Goal: Information Seeking & Learning: Find specific fact

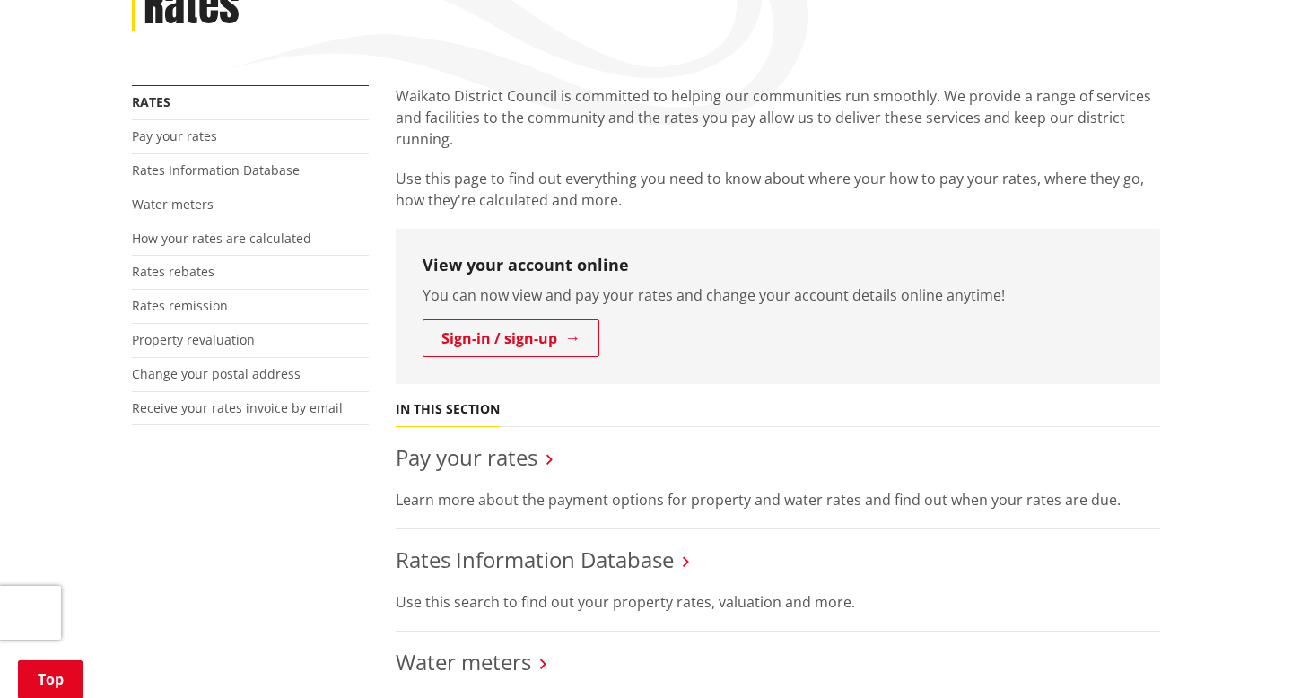
scroll to position [390, 0]
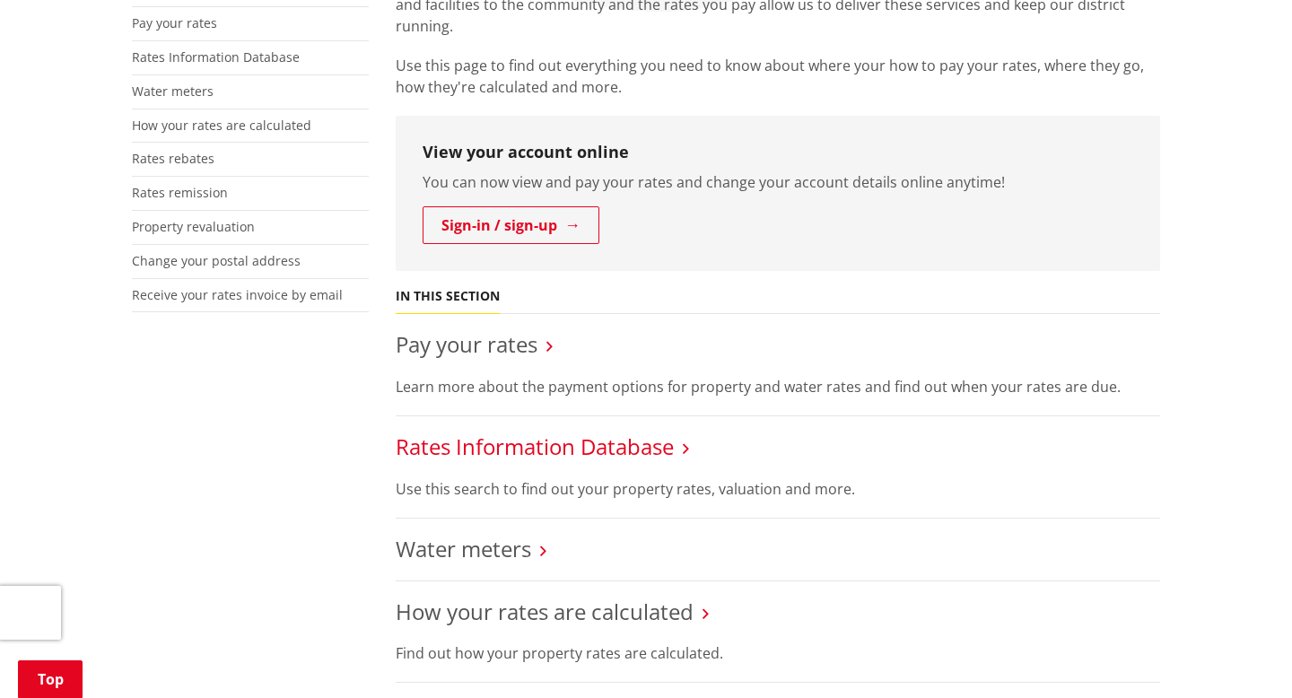
click at [469, 441] on link "Rates Information Database" at bounding box center [535, 447] width 278 height 30
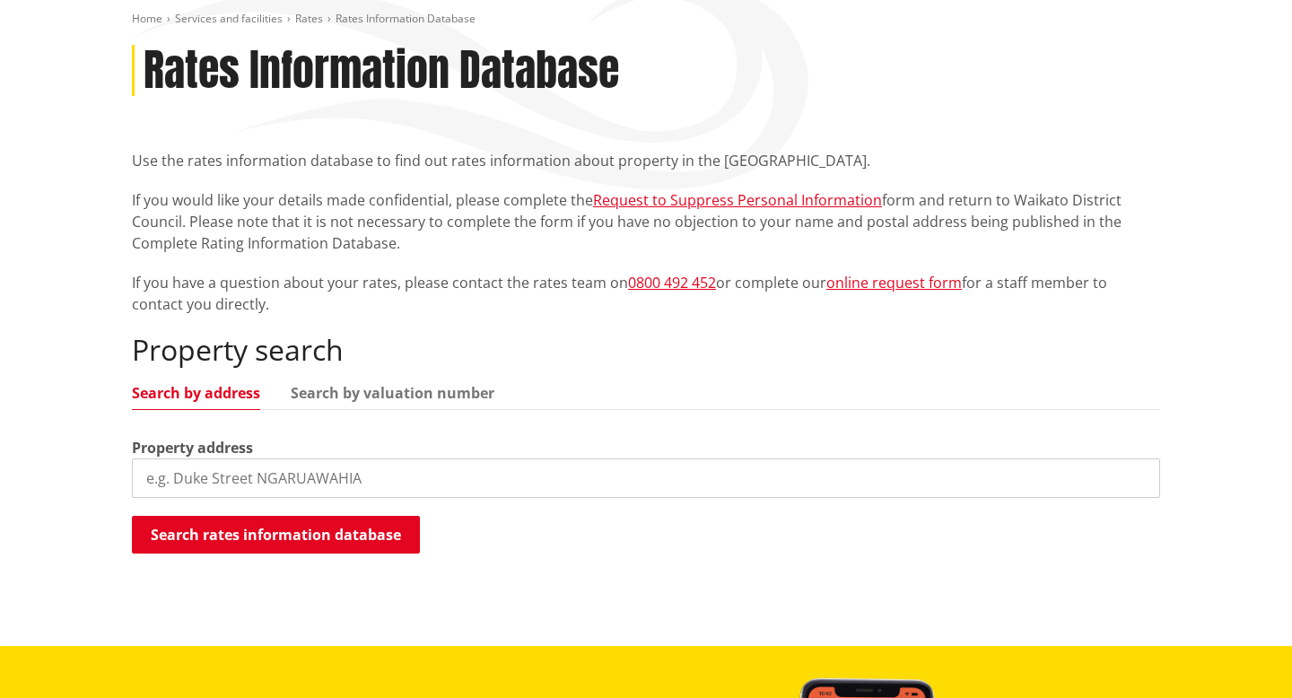
scroll to position [249, 0]
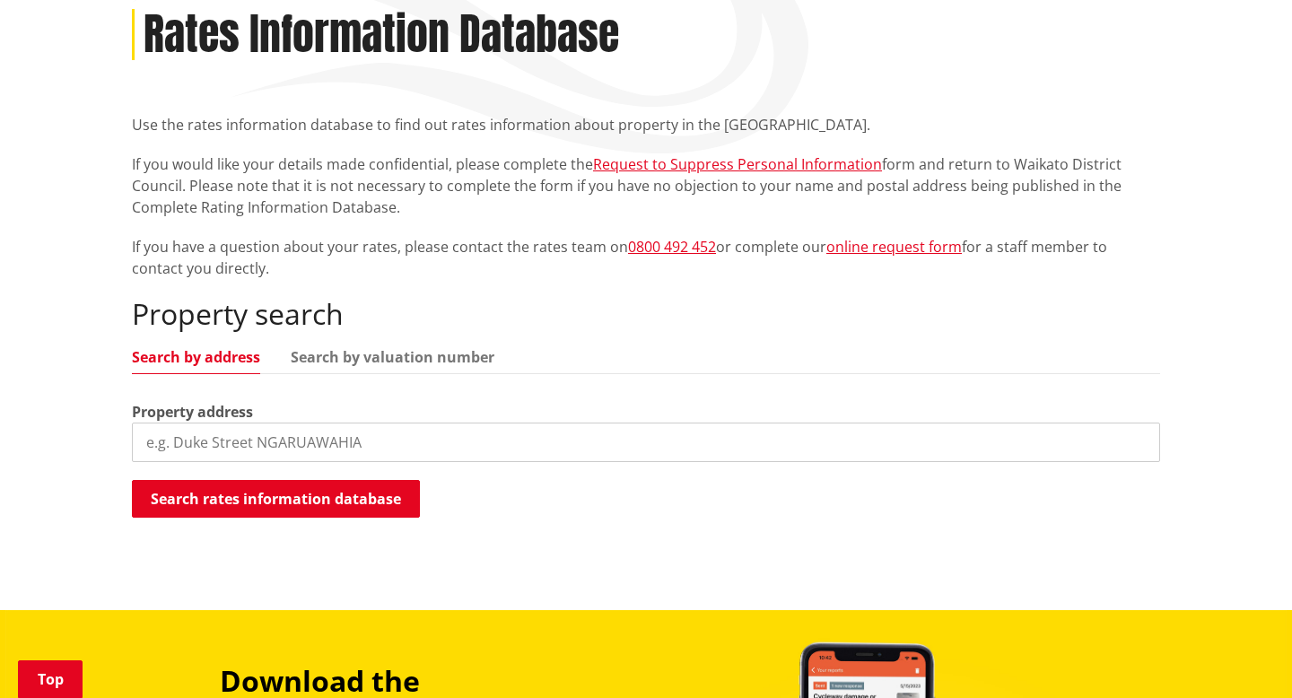
click at [380, 449] on input "search" at bounding box center [646, 442] width 1028 height 39
paste input "8 Cherry Grove"
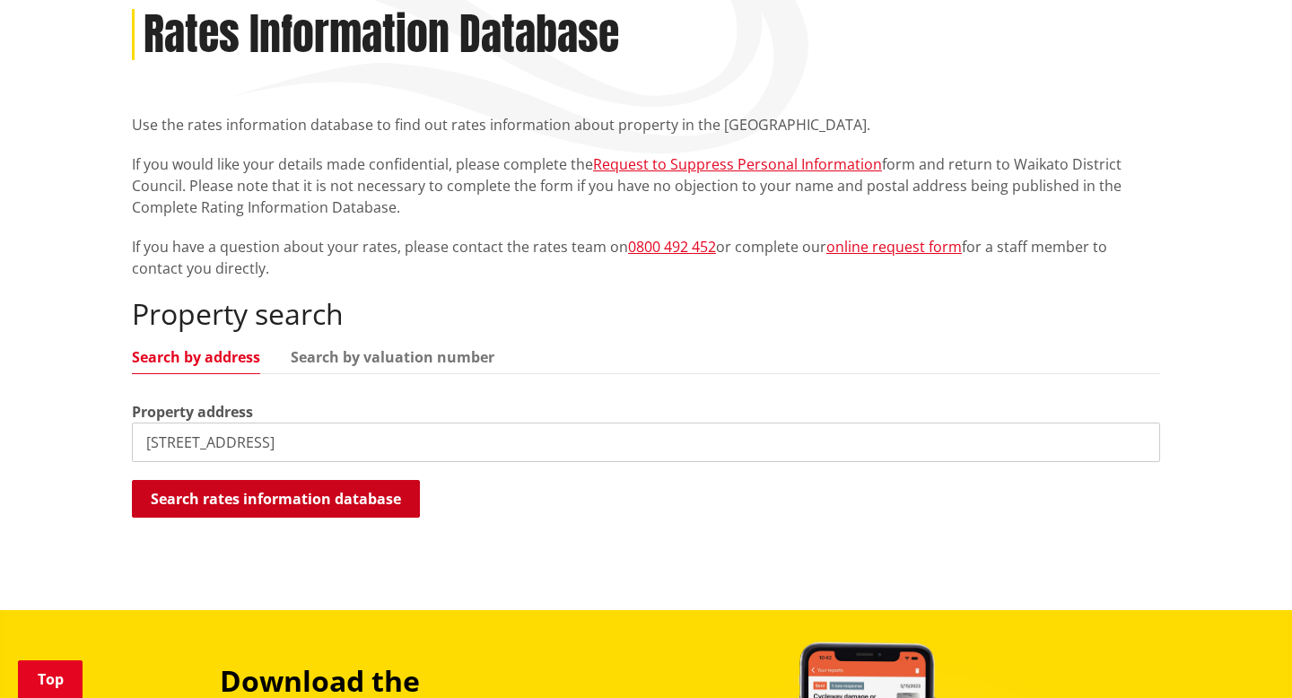
type input "8 Cherry Grove"
click at [229, 491] on button "Search rates information database" at bounding box center [276, 499] width 288 height 38
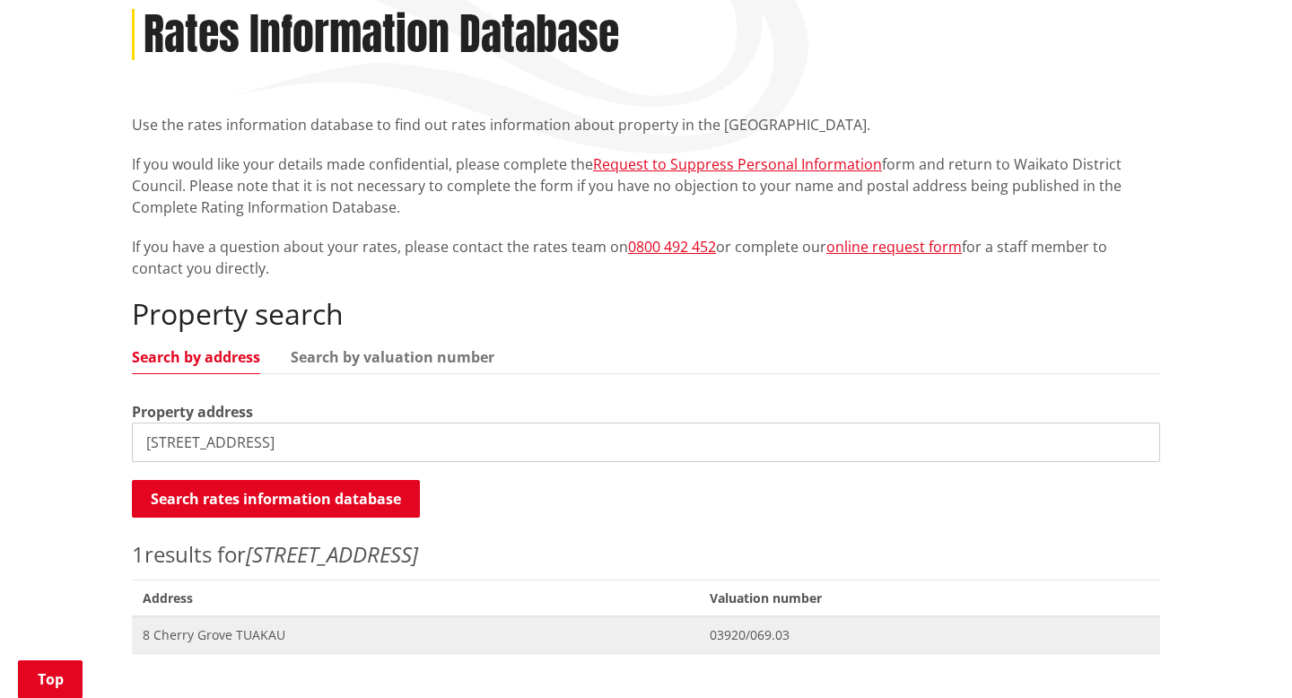
click at [235, 637] on span "8 Cherry Grove TUAKAU" at bounding box center [416, 635] width 546 height 18
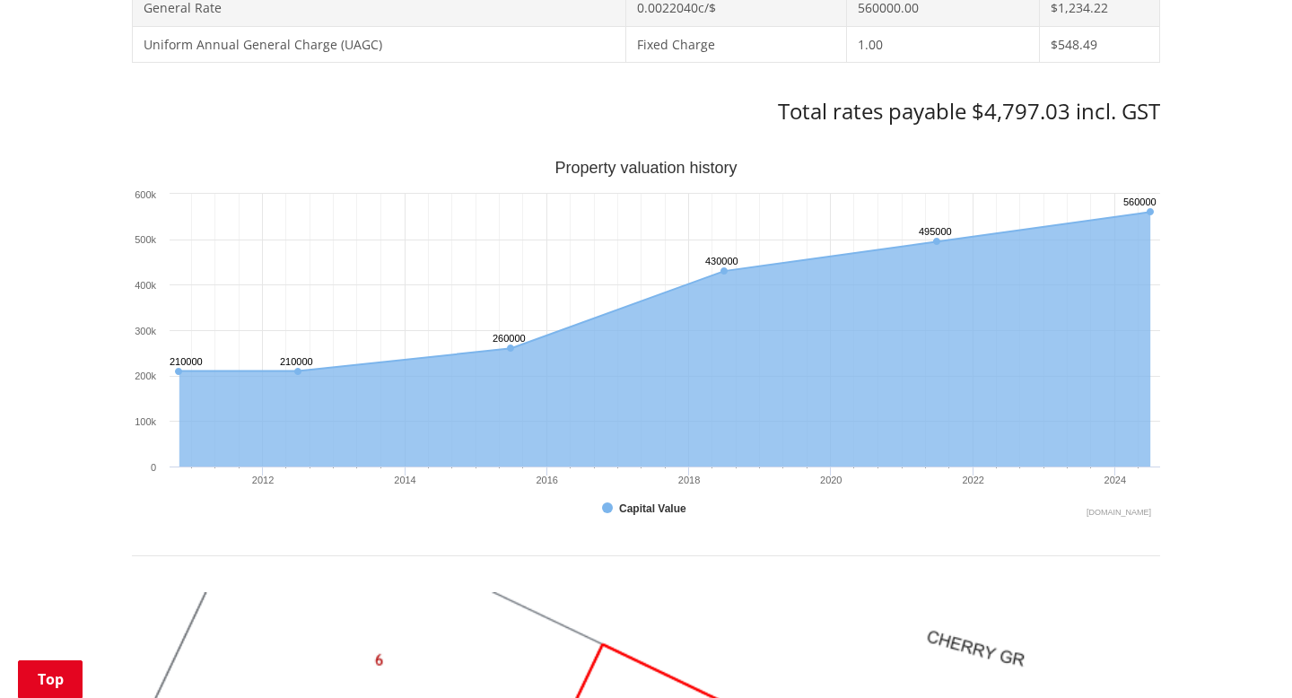
scroll to position [934, 0]
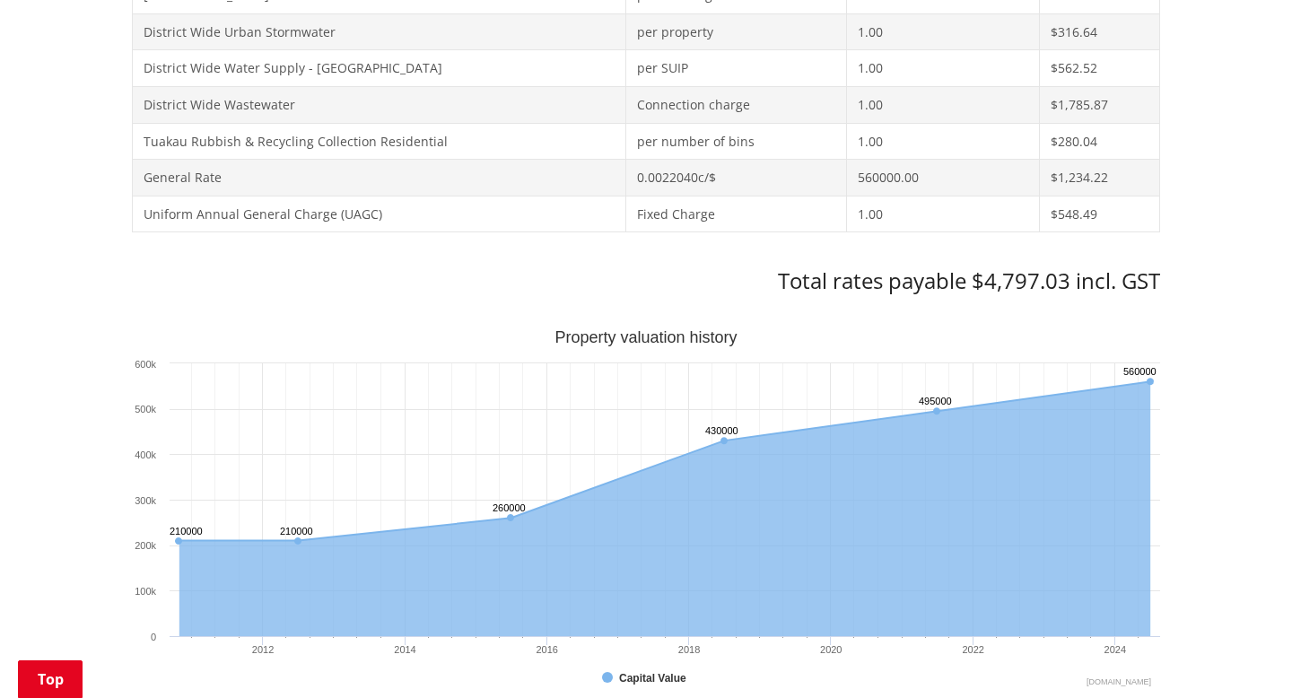
click at [1189, 576] on div "Home Services and facilities Rates Rates Information Database Rates Information…" at bounding box center [646, 502] width 1292 height 2515
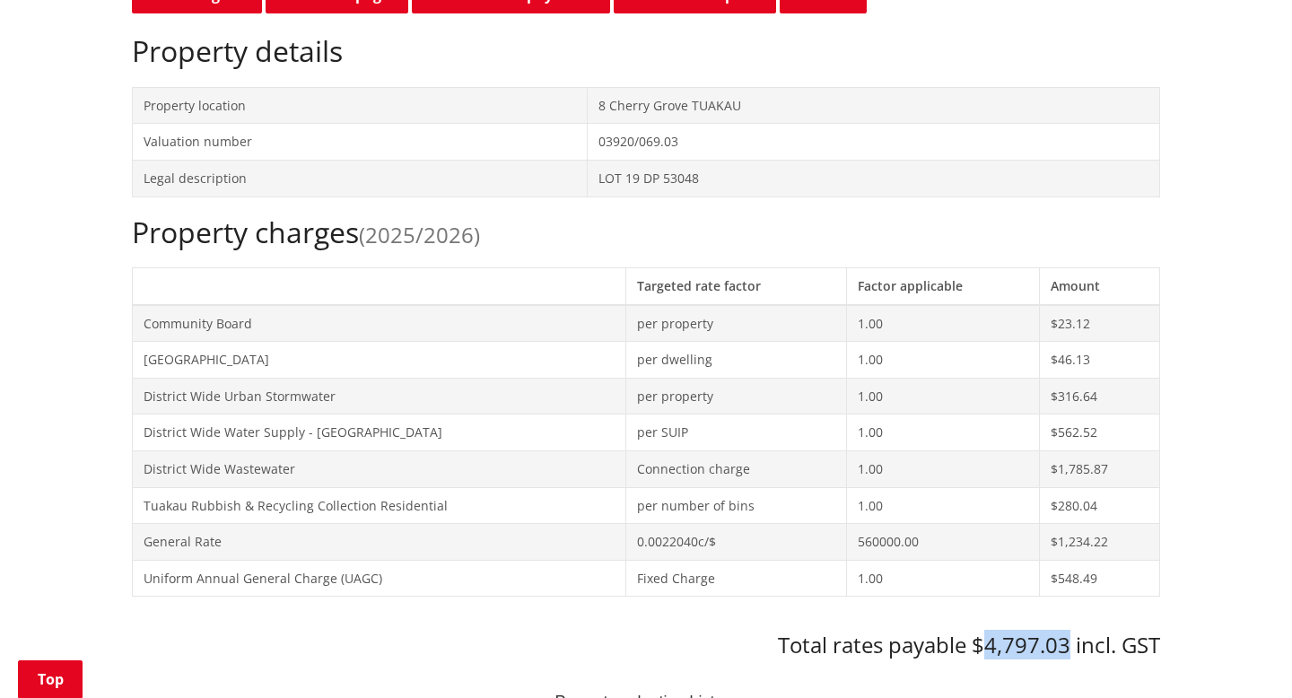
drag, startPoint x: 988, startPoint y: 645, endPoint x: 1067, endPoint y: 643, distance: 79.0
click at [1067, 643] on h3 "Total rates payable $4,797.03 incl. GST" at bounding box center [646, 646] width 1028 height 26
copy h3 "4,797.03"
